Goal: Task Accomplishment & Management: Complete application form

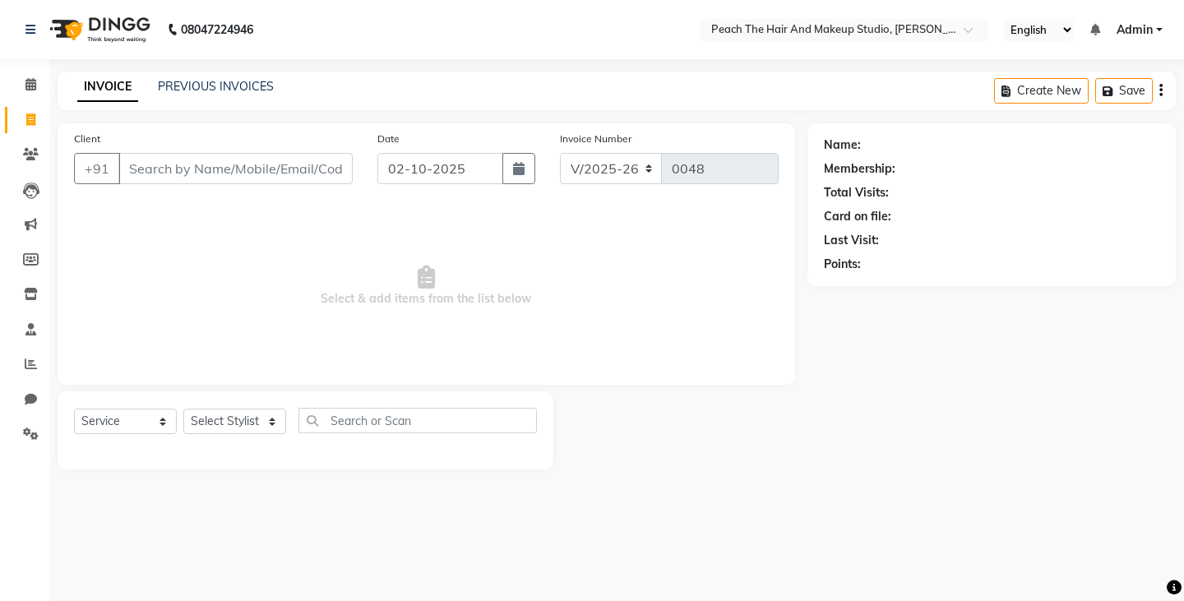
select select "9105"
select select "service"
select select "93112"
click at [183, 409] on select "Select Stylist Ankit [PERSON_NAME] Danish Karan Krishna [PERSON_NAME] [PERSON_N…" at bounding box center [234, 421] width 103 height 25
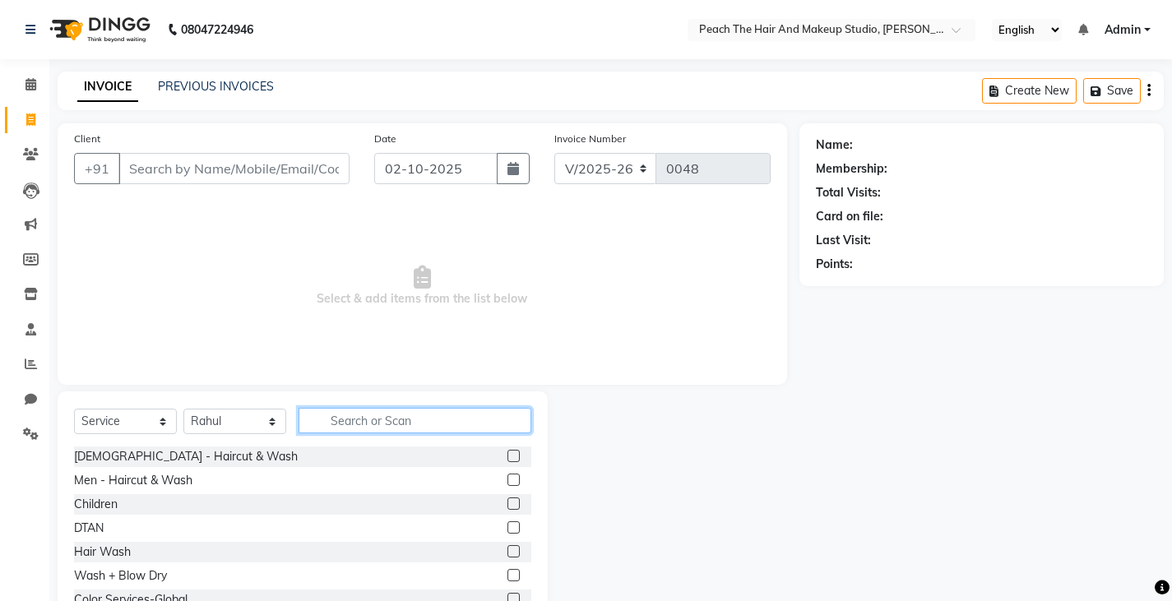
click at [377, 416] on input "text" at bounding box center [415, 420] width 233 height 25
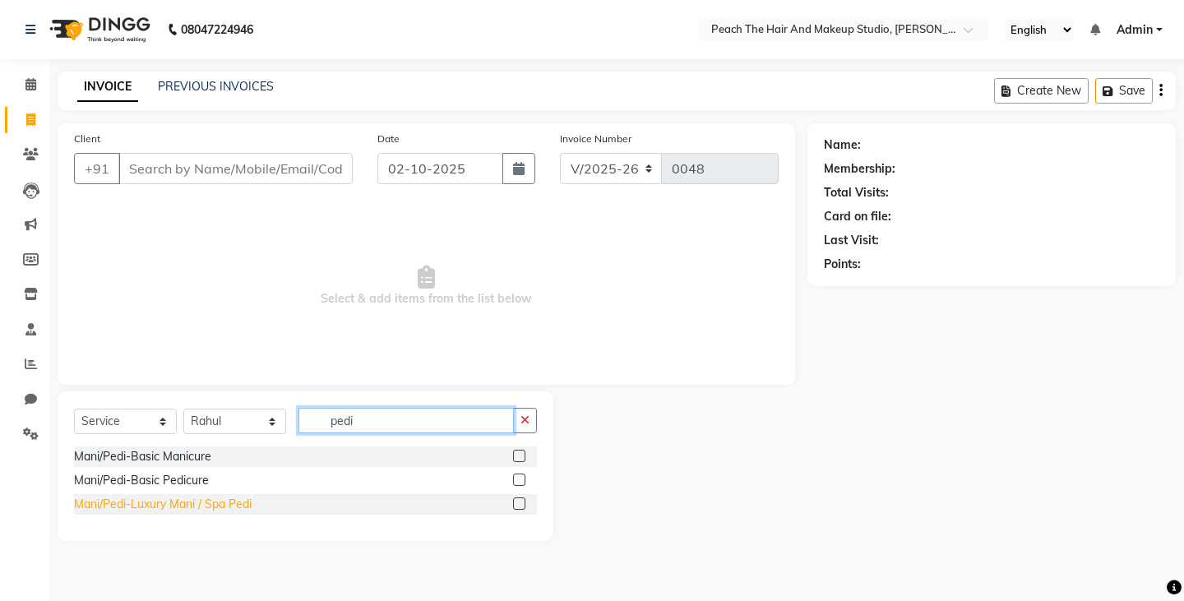
type input "pedi"
click at [85, 507] on div "Mani/Pedi-Luxury Mani / Spa Pedi" at bounding box center [163, 504] width 178 height 17
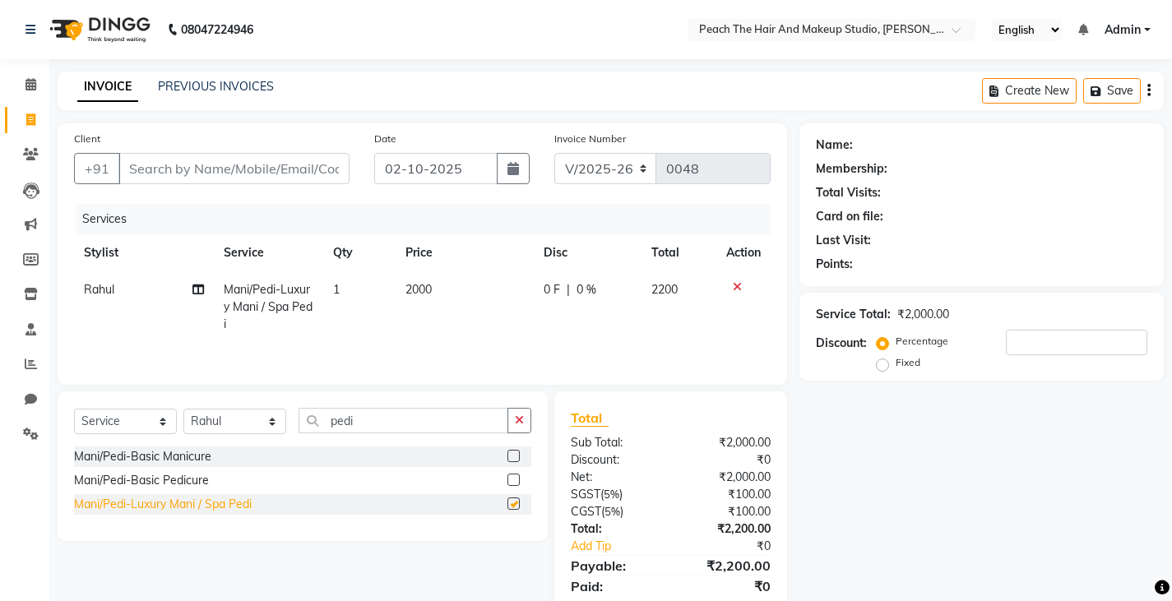
checkbox input "false"
click at [465, 303] on td "2000" at bounding box center [465, 307] width 138 height 72
select select "93112"
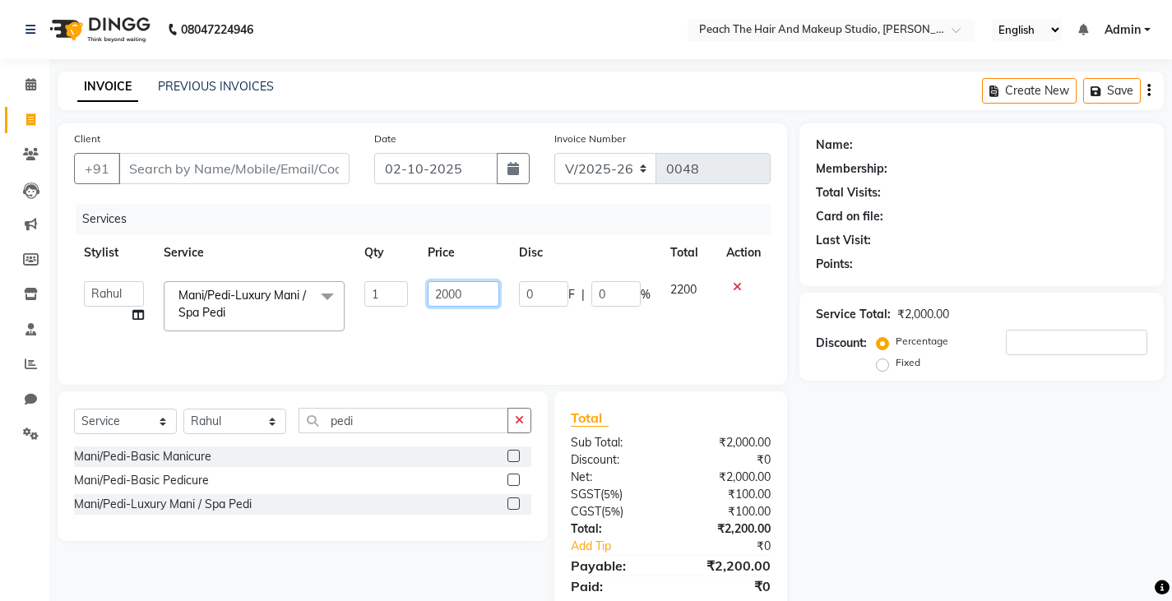
click at [478, 294] on input "2000" at bounding box center [464, 293] width 72 height 25
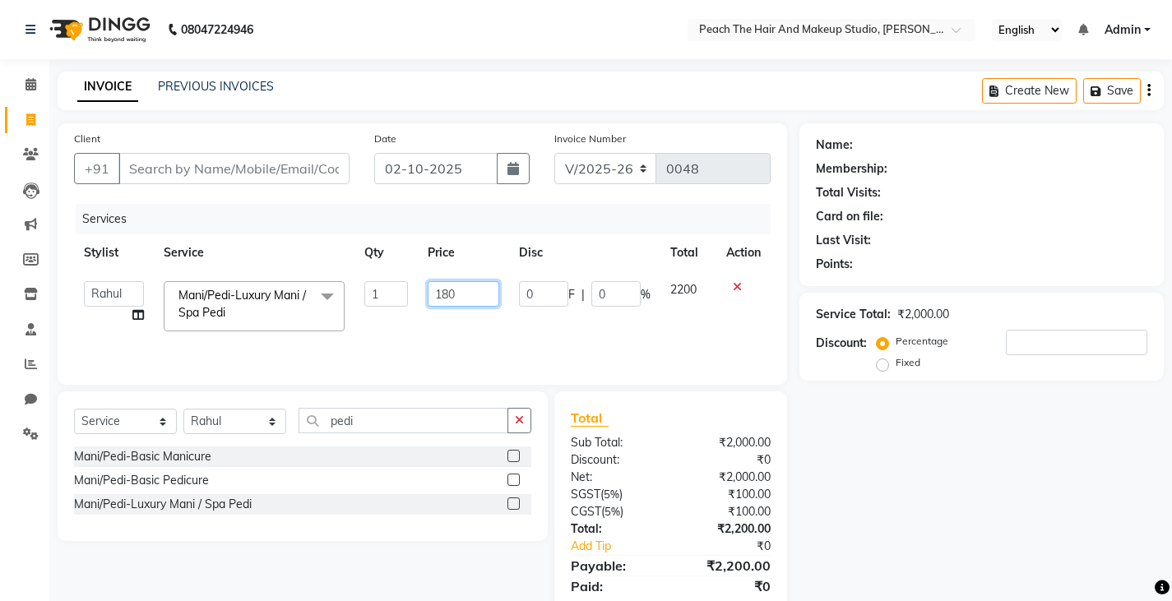
type input "1800"
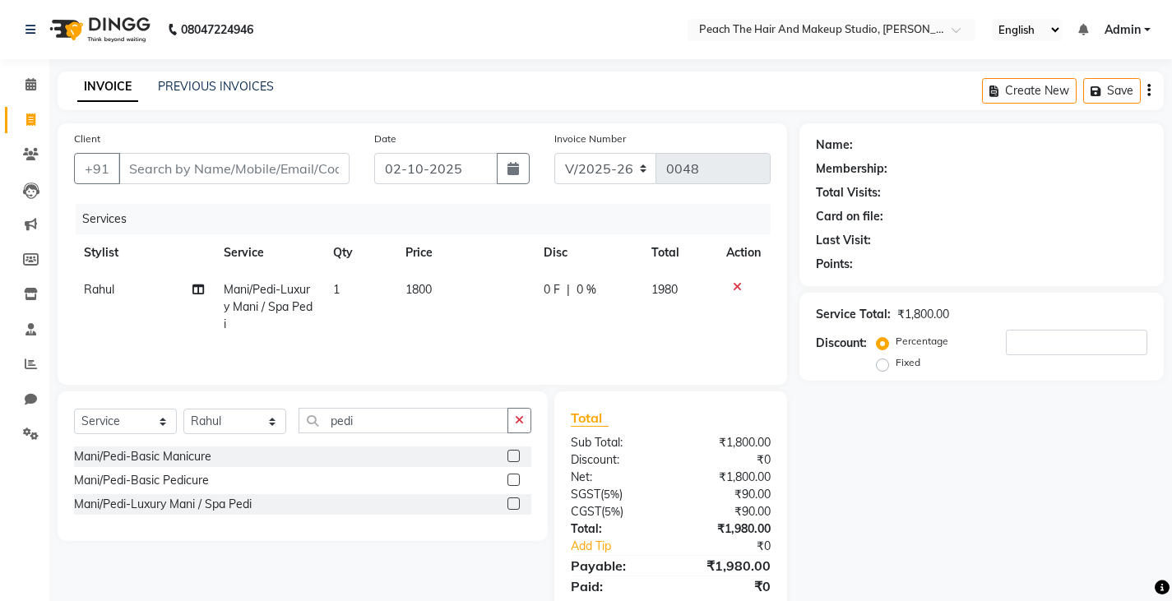
click at [962, 476] on div "Name: Membership: Total Visits: Card on file: Last Visit: Points: Service Total…" at bounding box center [987, 378] width 377 height 510
click at [245, 423] on select "Select Stylist Ankit [PERSON_NAME] Danish Karan Krishna [PERSON_NAME] [PERSON_N…" at bounding box center [234, 421] width 103 height 25
select select "93106"
click at [183, 409] on select "Select Stylist Ankit [PERSON_NAME] Danish Karan Krishna [PERSON_NAME] [PERSON_N…" at bounding box center [234, 421] width 103 height 25
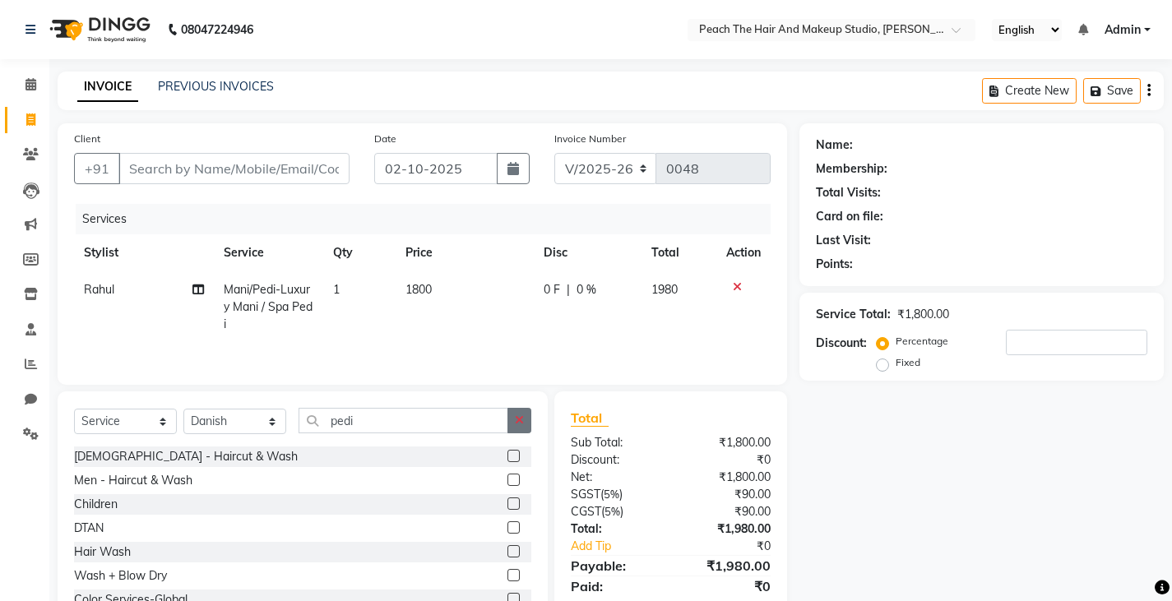
click at [519, 428] on button "button" at bounding box center [519, 420] width 24 height 25
click at [424, 423] on input "text" at bounding box center [415, 420] width 233 height 25
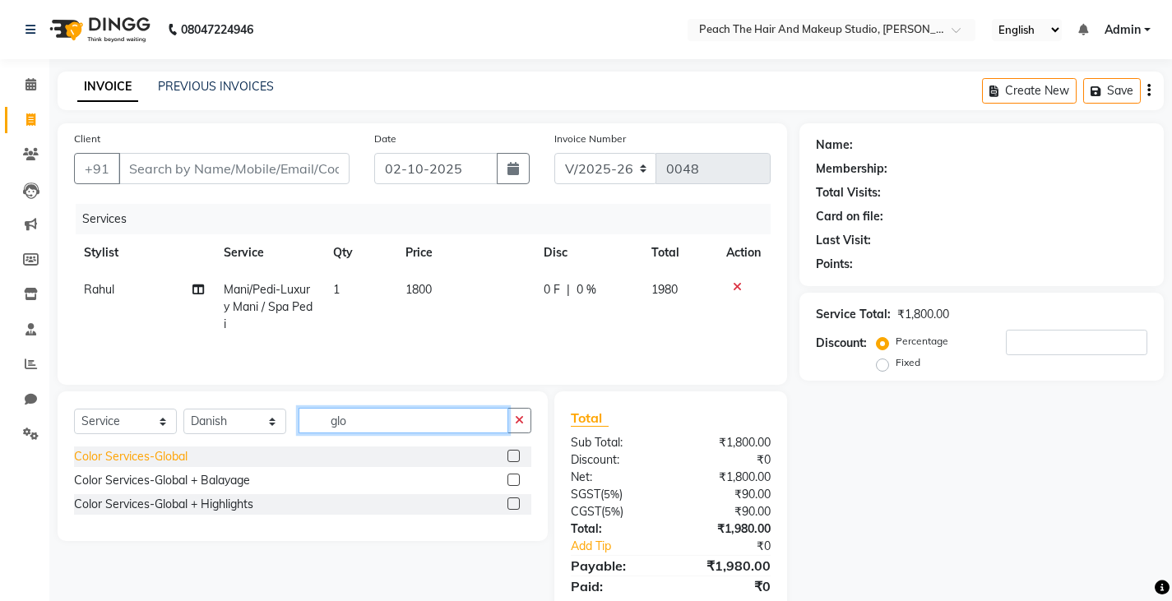
type input "glo"
click at [115, 461] on div "Color Services-Global" at bounding box center [130, 456] width 113 height 17
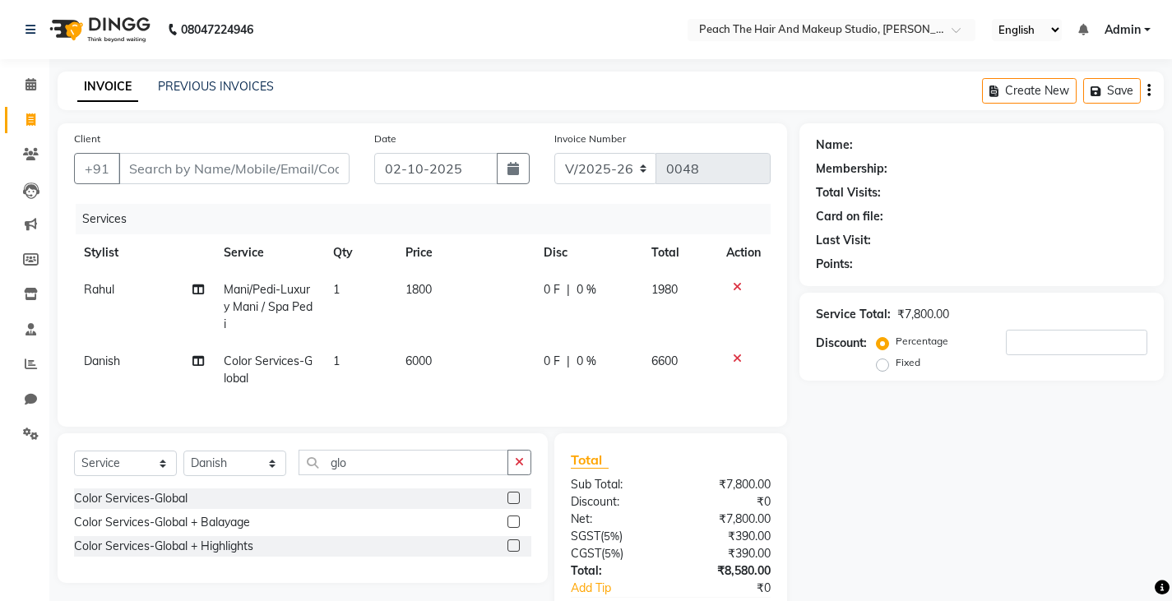
click at [736, 356] on icon at bounding box center [737, 359] width 9 height 12
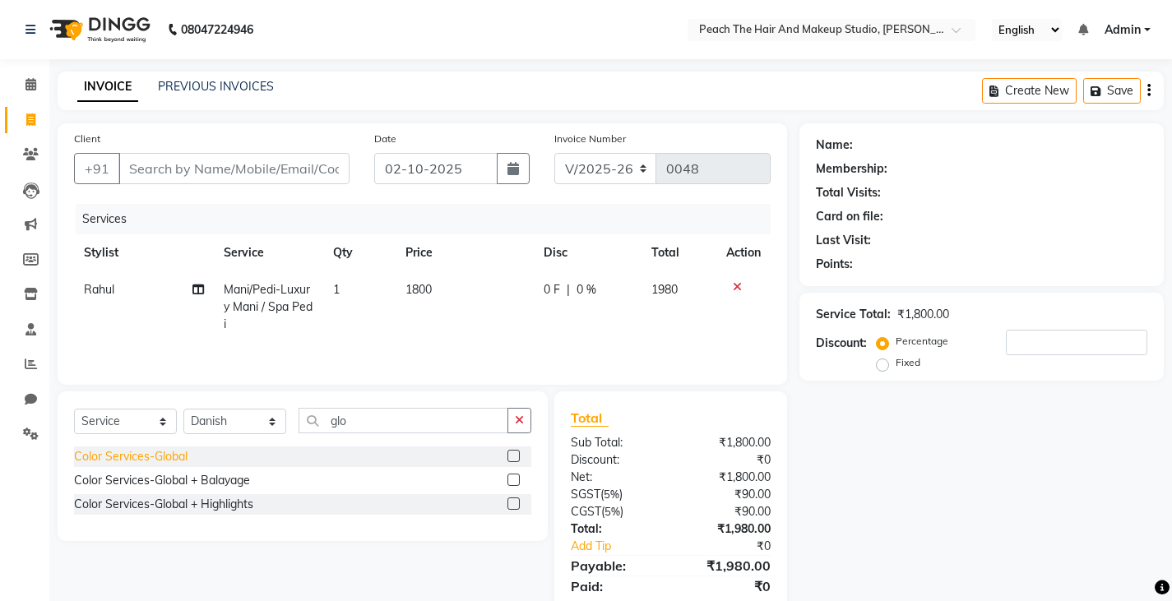
click at [161, 456] on div "Color Services-Global" at bounding box center [130, 456] width 113 height 17
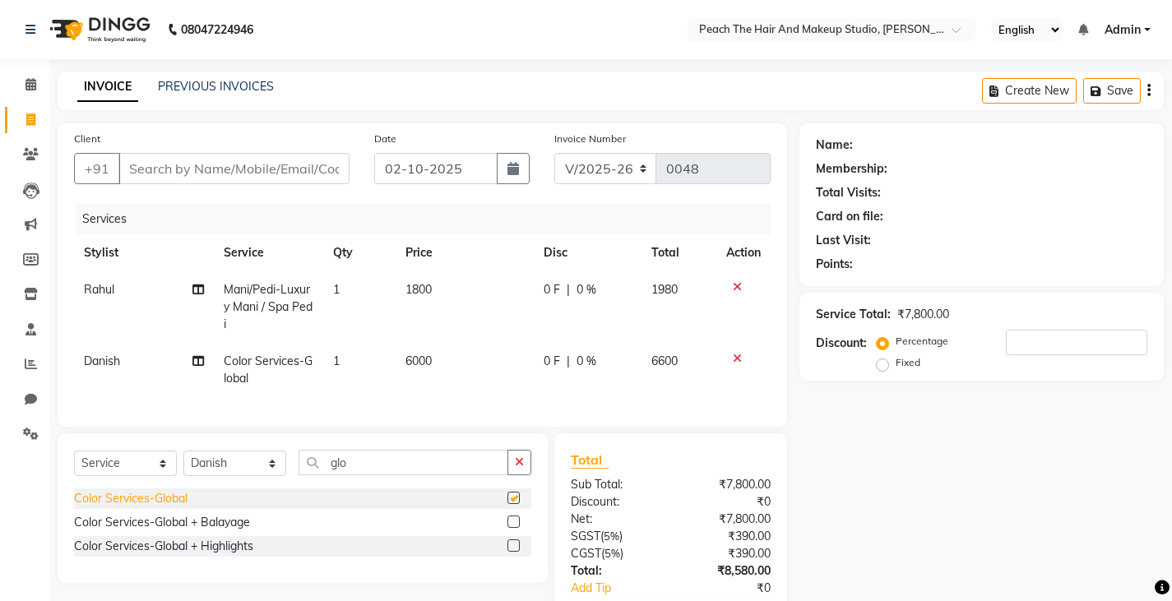
checkbox input "false"
click at [448, 355] on td "6000" at bounding box center [465, 370] width 138 height 54
select select "93106"
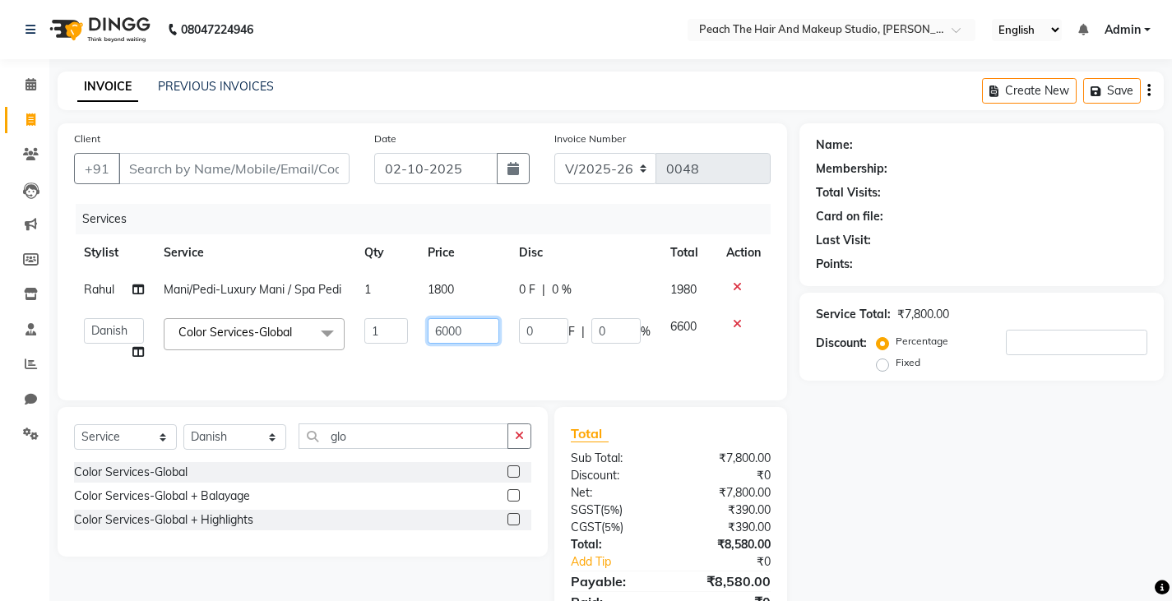
click at [482, 325] on input "6000" at bounding box center [464, 330] width 72 height 25
type input "7200"
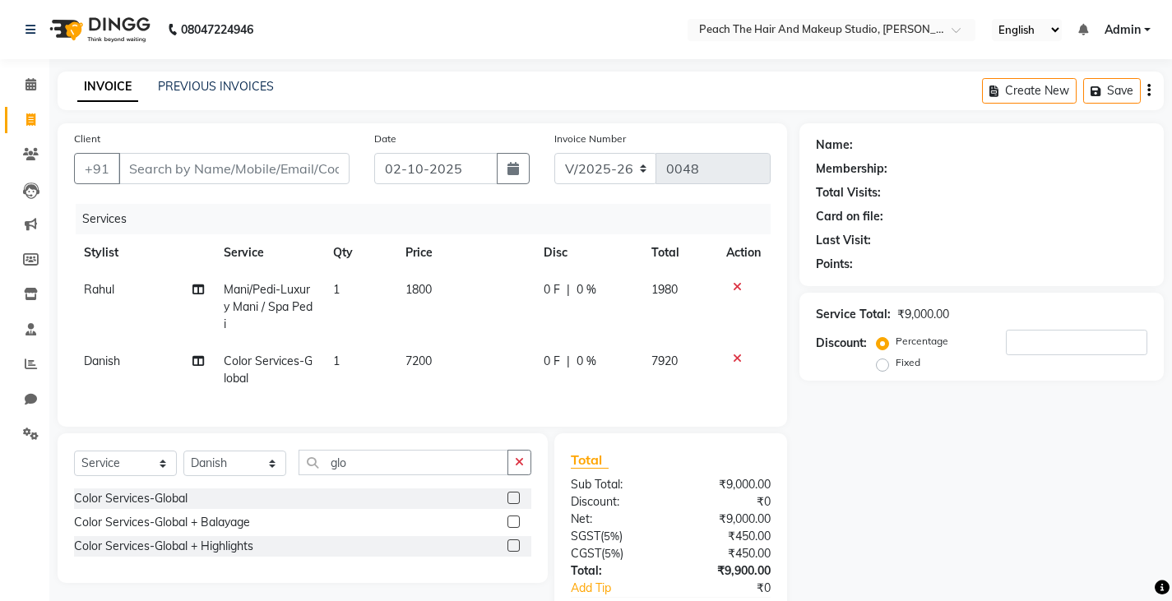
click at [960, 490] on div "Name: Membership: Total Visits: Card on file: Last Visit: Points: Service Total…" at bounding box center [987, 399] width 377 height 552
click at [262, 174] on input "Client" at bounding box center [233, 168] width 231 height 31
type input "9"
type input "0"
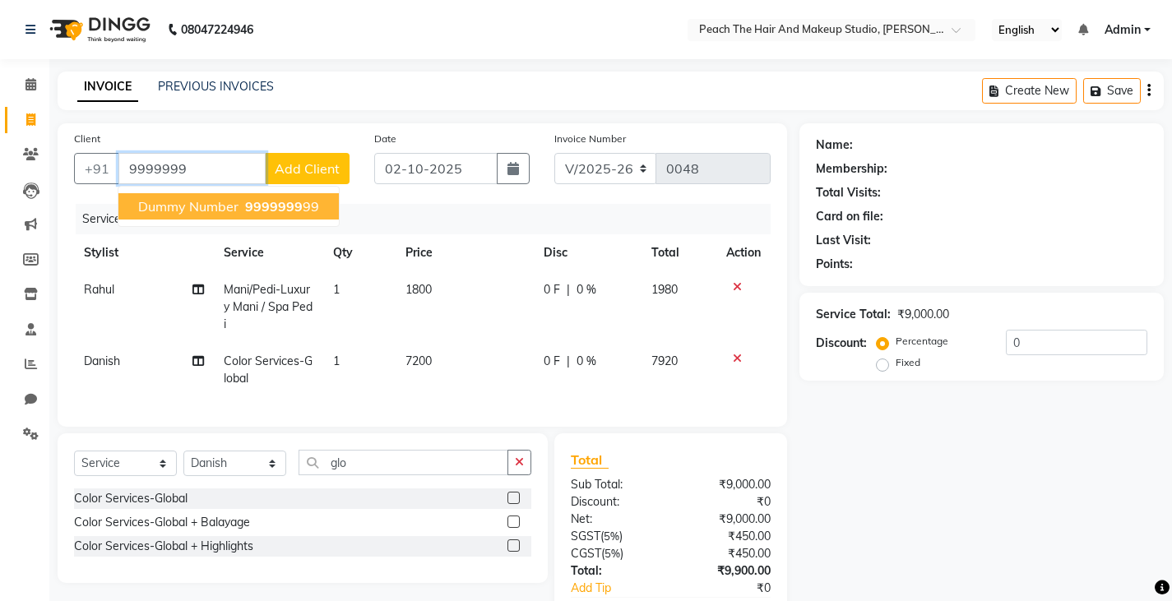
click at [227, 205] on span "dummy number" at bounding box center [188, 206] width 100 height 16
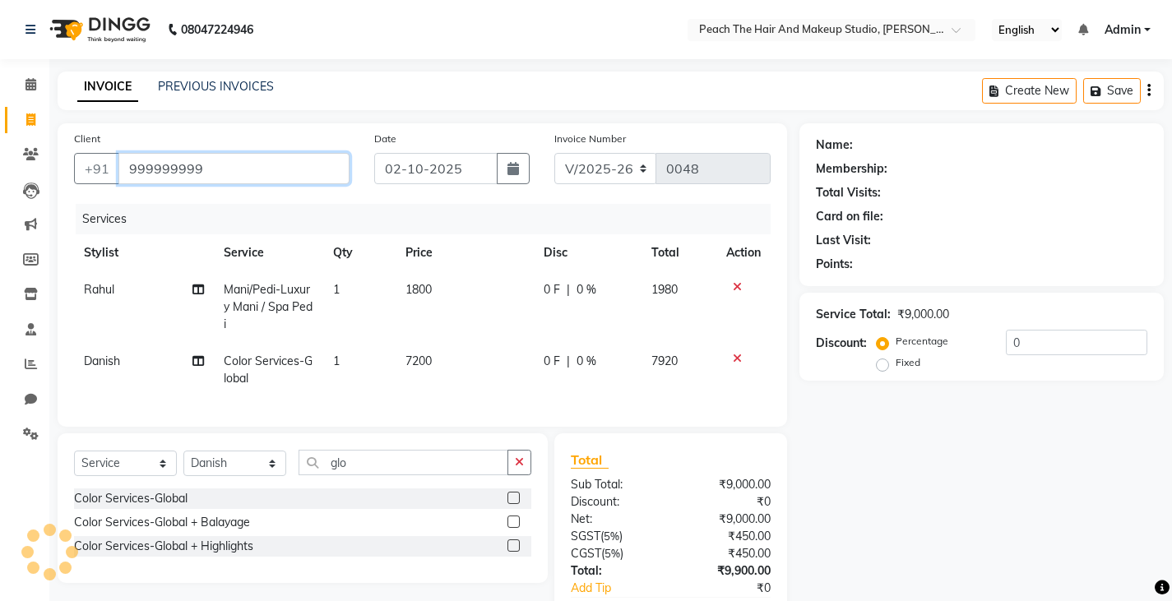
type input "999999999"
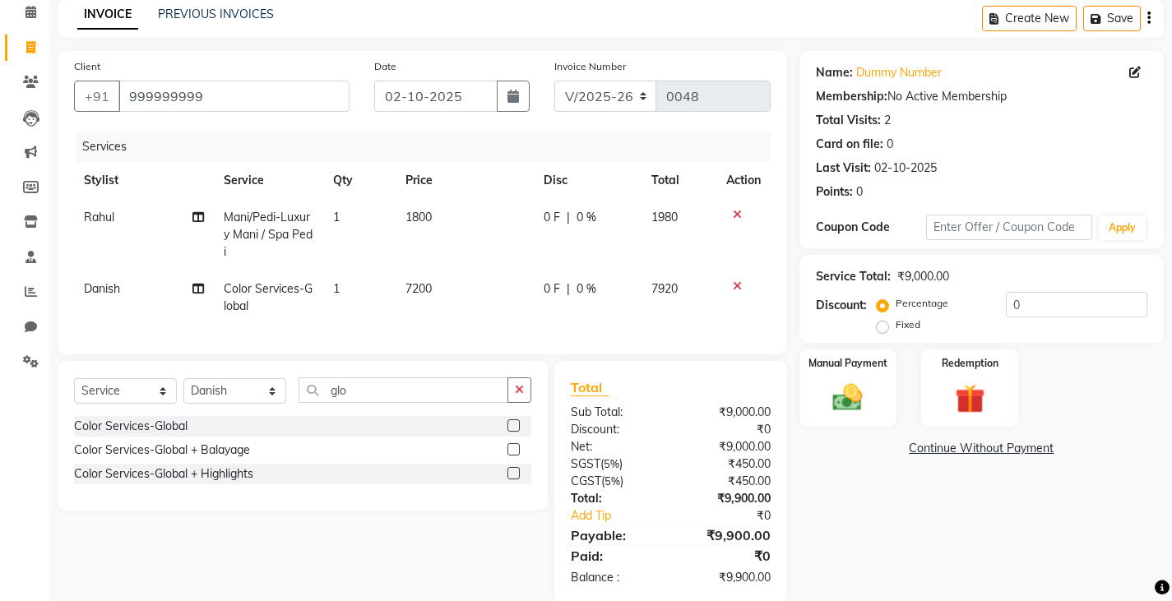
scroll to position [99, 0]
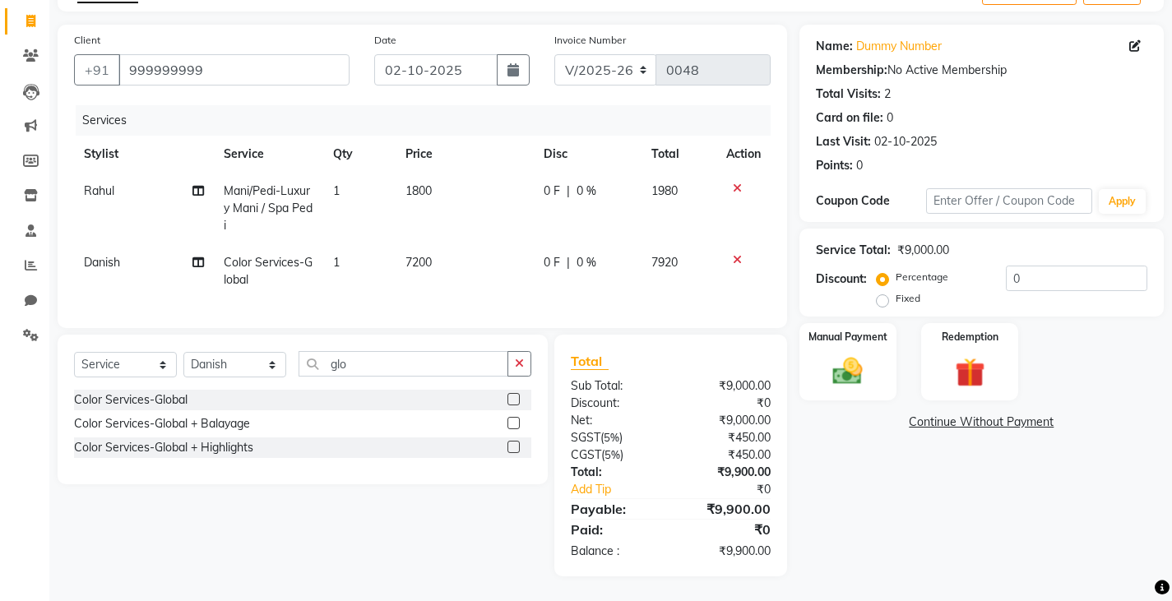
click at [896, 299] on label "Fixed" at bounding box center [908, 298] width 25 height 15
click at [887, 299] on input "Fixed" at bounding box center [886, 299] width 12 height 12
radio input "true"
click at [1112, 287] on input "0" at bounding box center [1076, 278] width 141 height 25
type input "900"
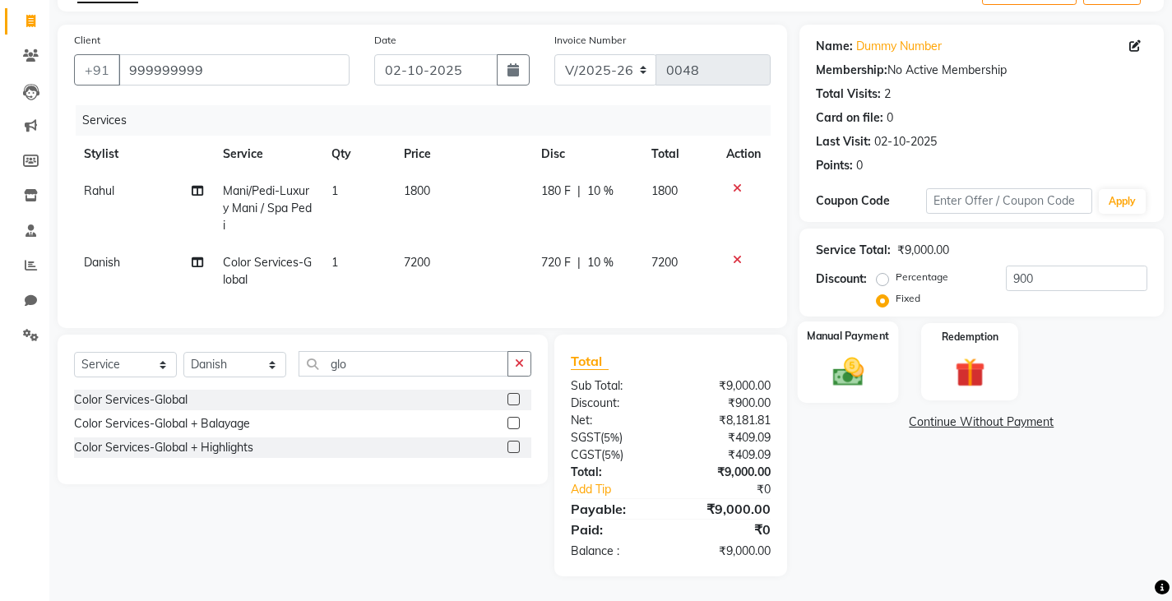
click at [850, 373] on img at bounding box center [847, 371] width 50 height 35
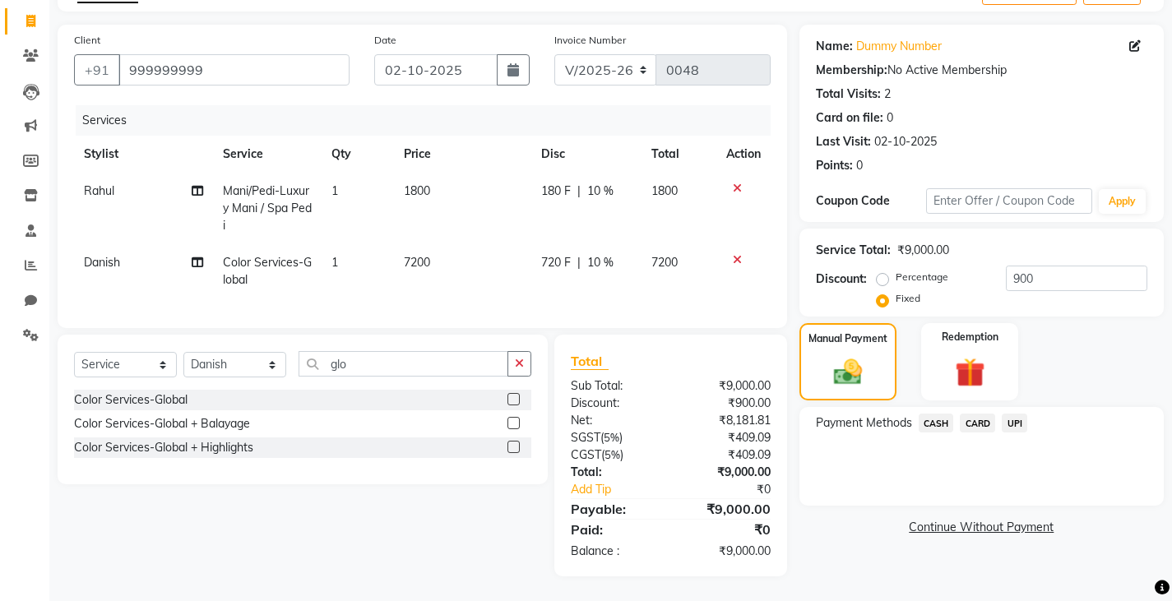
click at [1012, 427] on span "UPI" at bounding box center [1014, 423] width 25 height 19
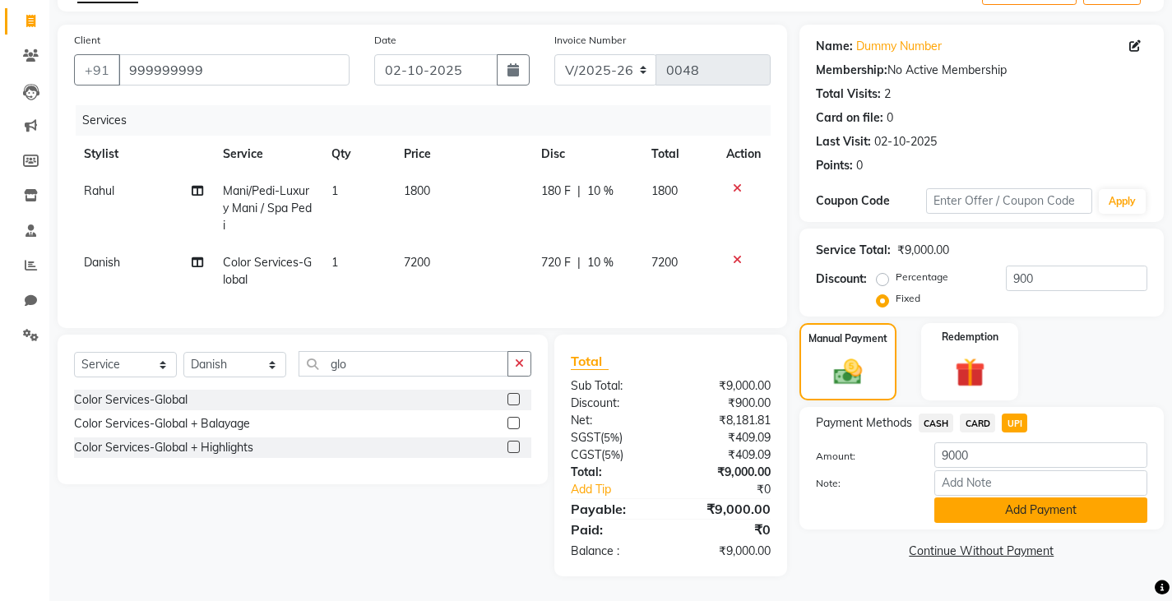
click at [970, 510] on button "Add Payment" at bounding box center [1040, 510] width 213 height 25
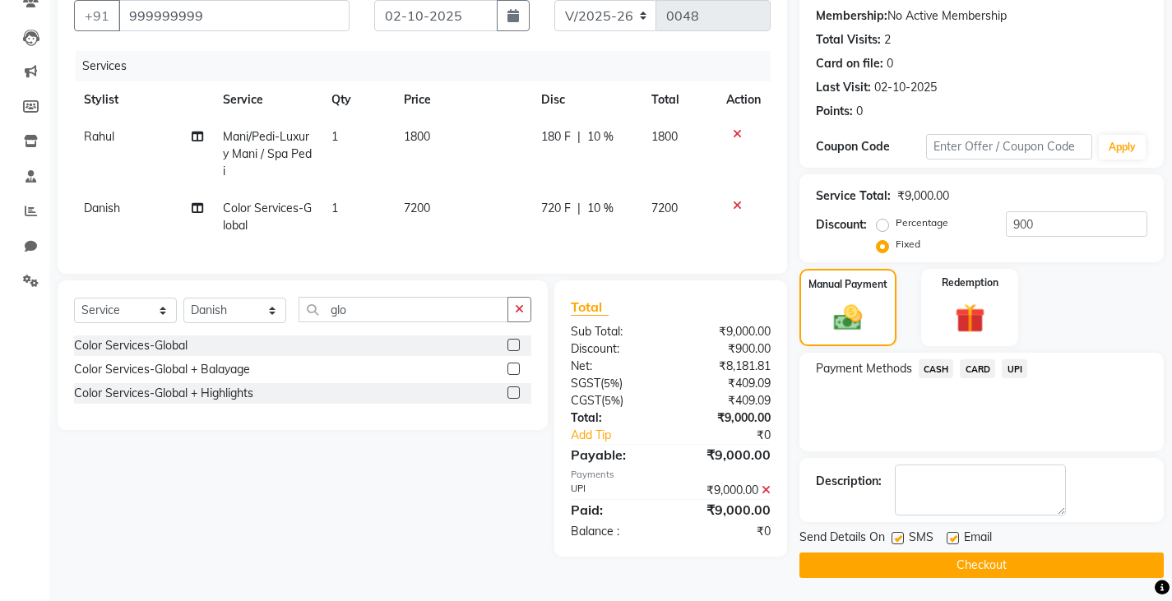
scroll to position [155, 0]
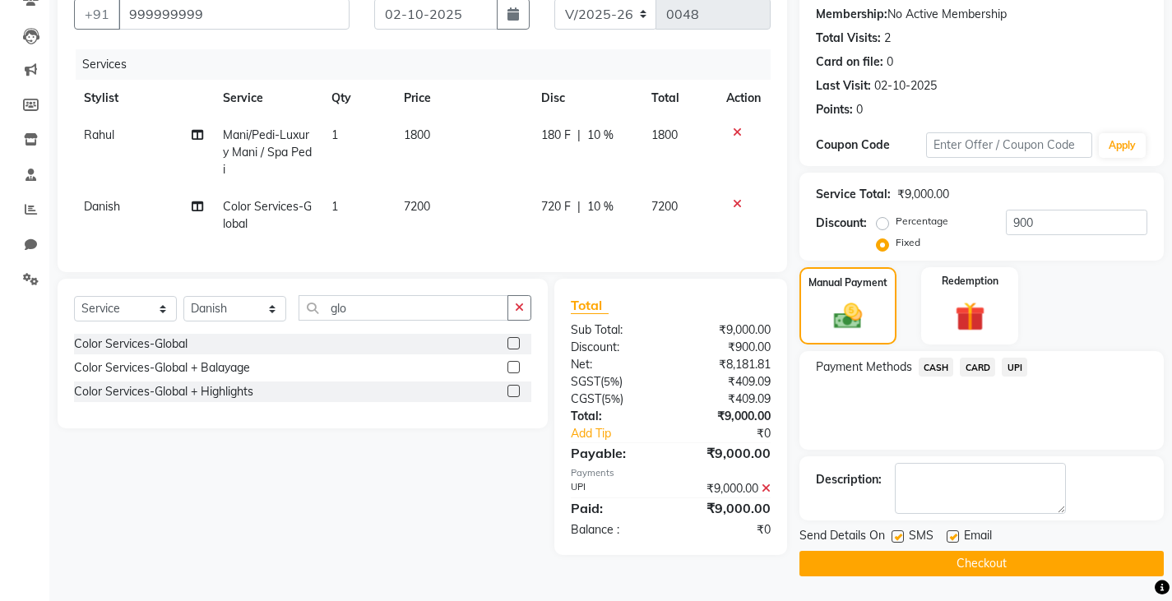
drag, startPoint x: 887, startPoint y: 535, endPoint x: 898, endPoint y: 537, distance: 11.8
click at [898, 537] on div "Send Details On SMS Email" at bounding box center [981, 537] width 364 height 21
click at [898, 537] on label at bounding box center [897, 536] width 12 height 12
click at [898, 537] on input "checkbox" at bounding box center [896, 537] width 11 height 11
checkbox input "false"
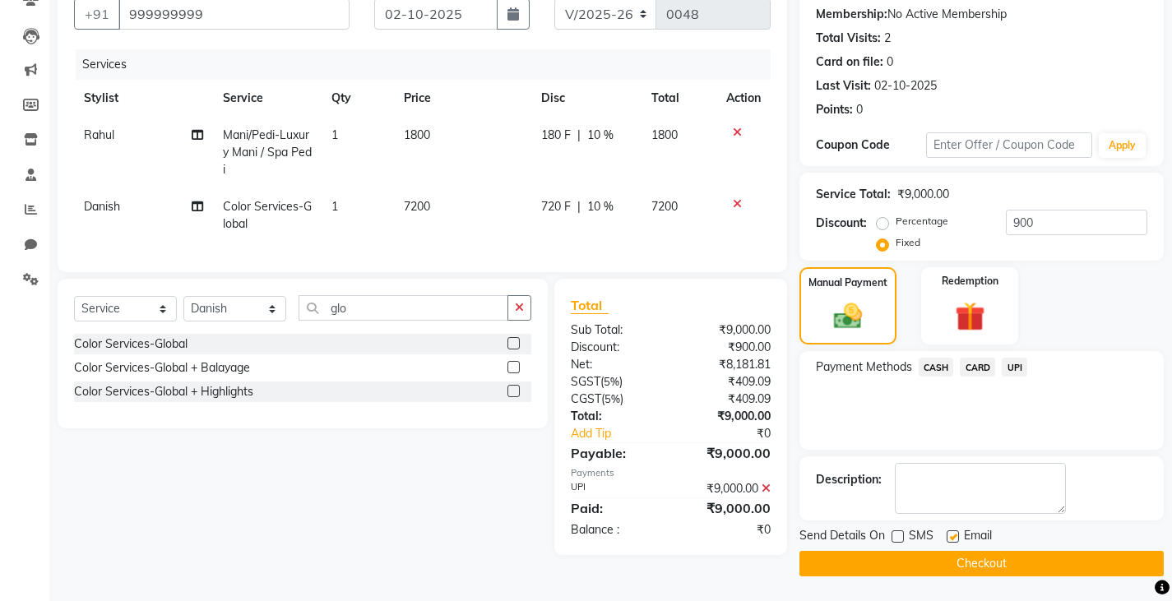
click at [859, 558] on button "Checkout" at bounding box center [981, 563] width 364 height 25
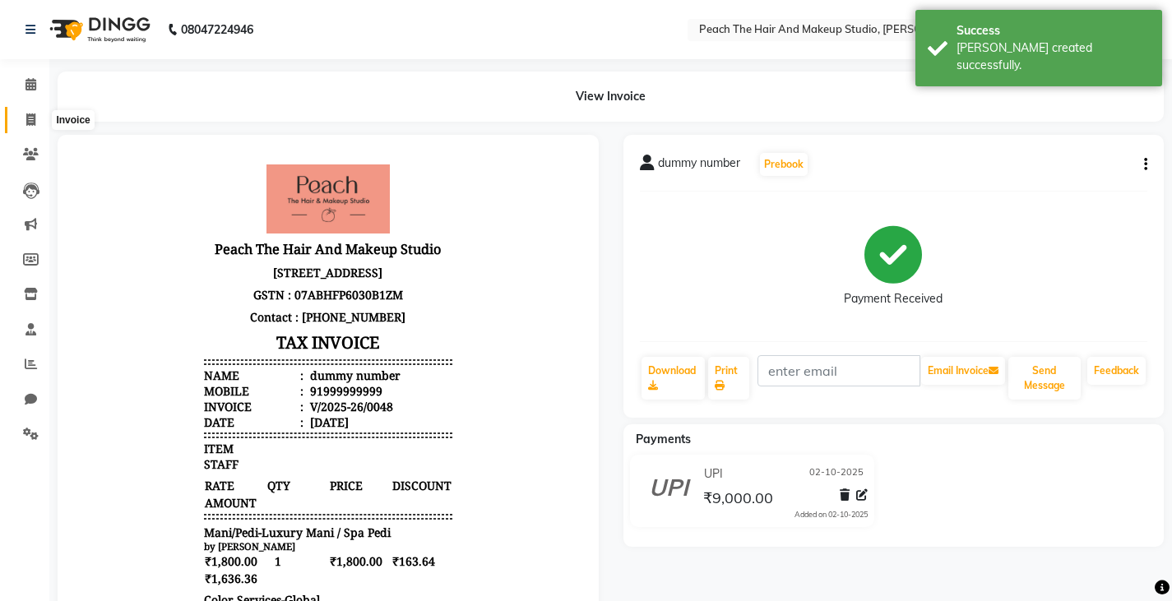
click at [29, 125] on icon at bounding box center [30, 119] width 9 height 12
select select "9105"
select select "service"
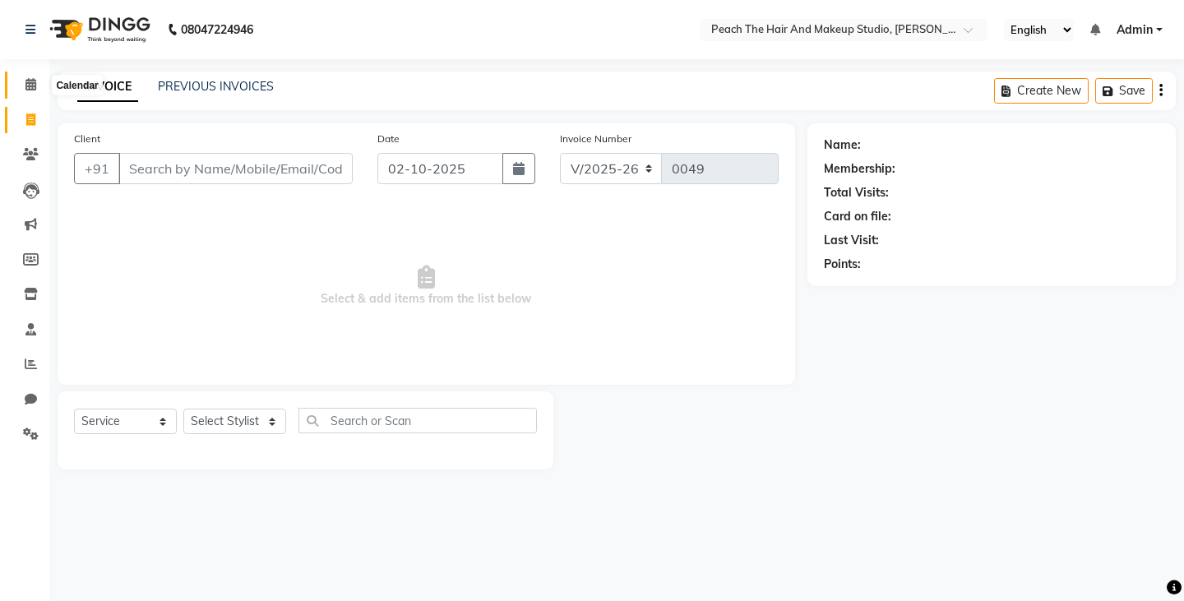
click at [25, 85] on span at bounding box center [30, 85] width 29 height 19
